Goal: Navigation & Orientation: Find specific page/section

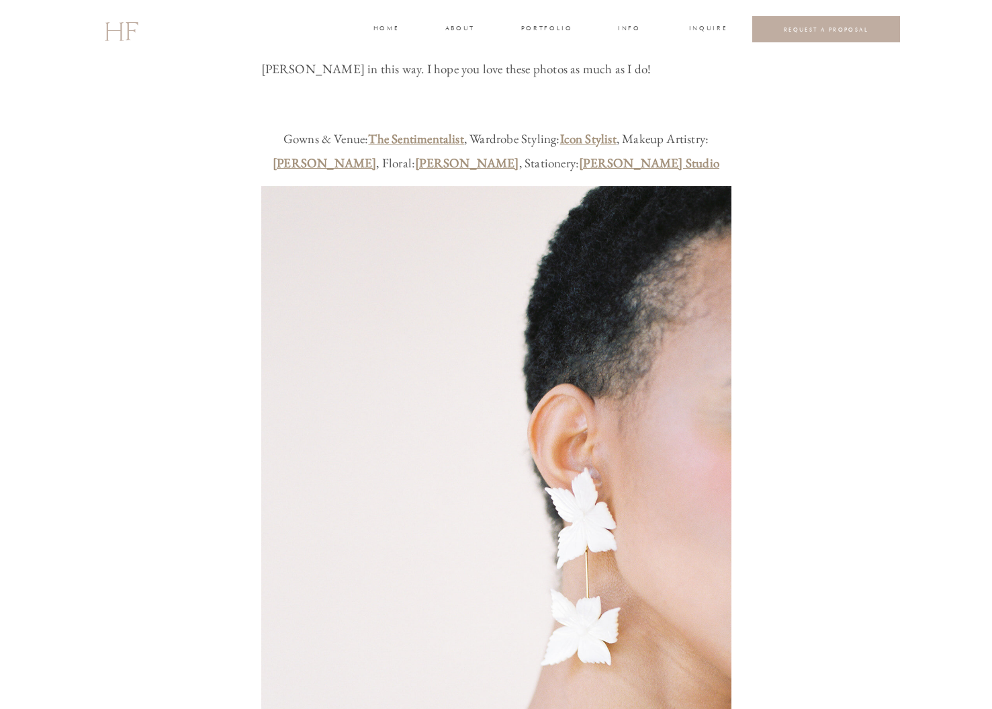
scroll to position [252, 0]
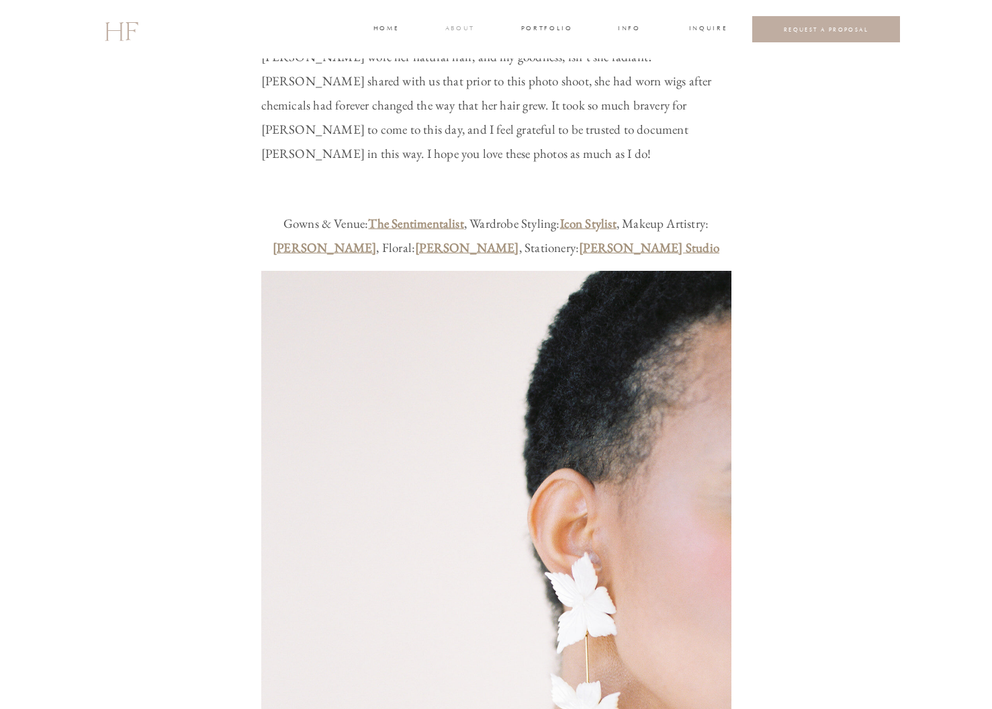
click at [457, 30] on h3 "about" at bounding box center [459, 30] width 28 height 12
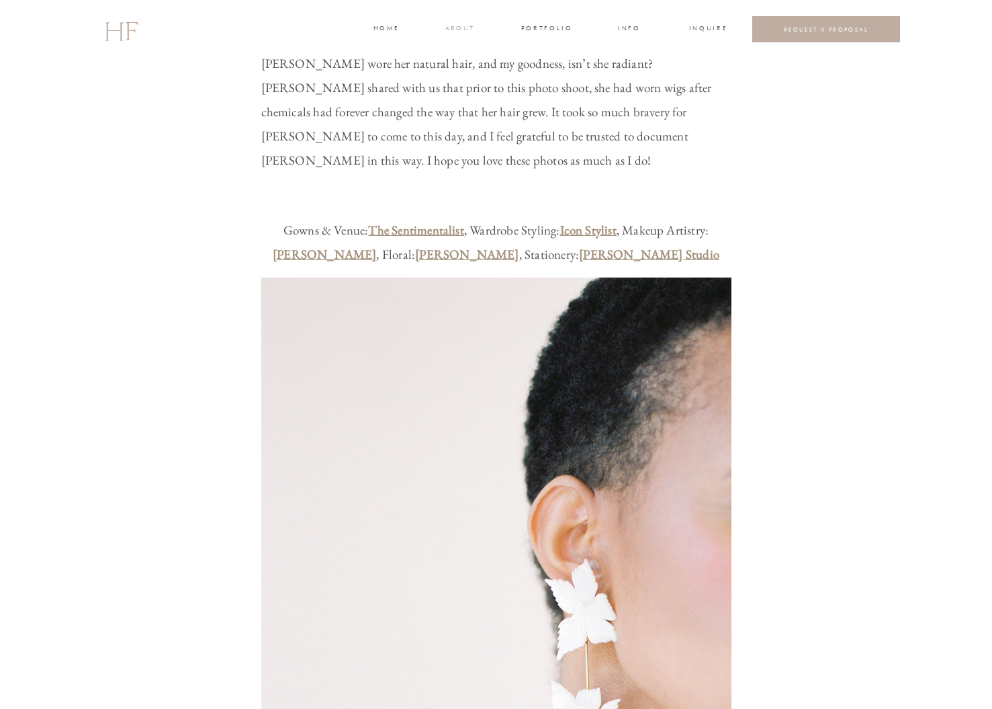
scroll to position [243, 0]
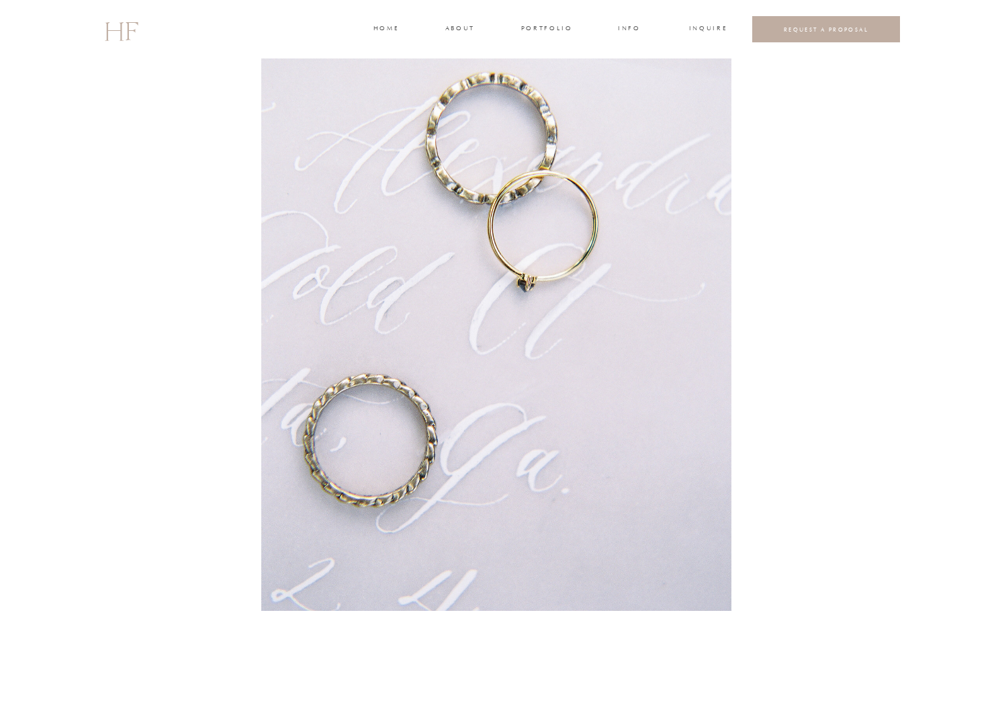
scroll to position [1217, 0]
